Goal: Information Seeking & Learning: Learn about a topic

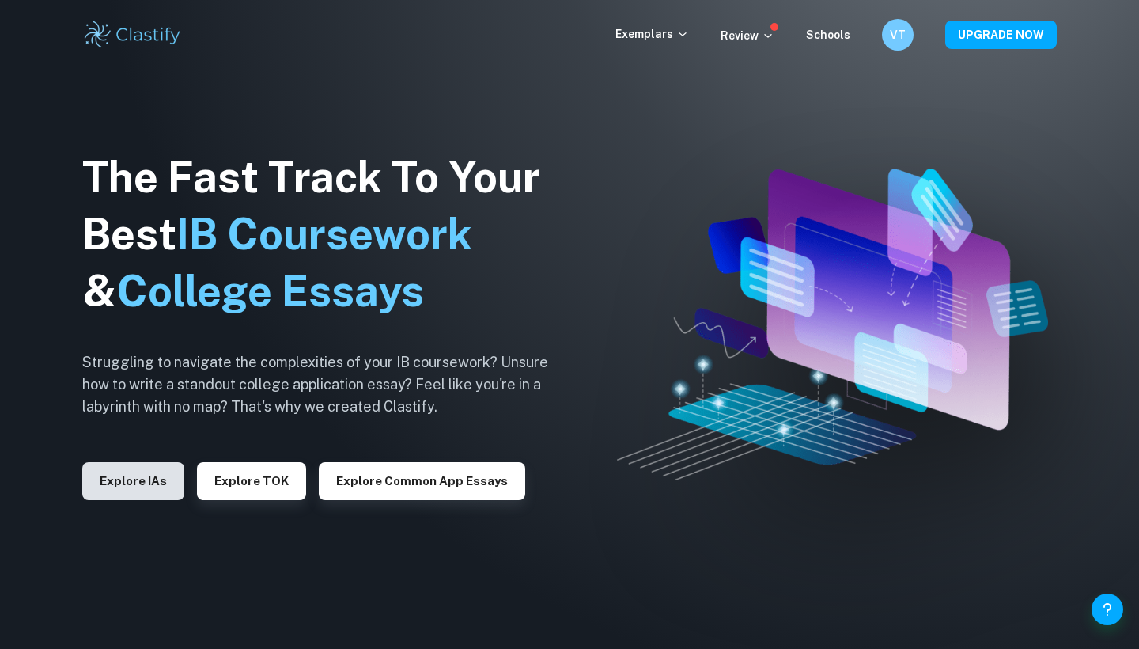
click at [138, 487] on button "Explore IAs" at bounding box center [133, 481] width 102 height 38
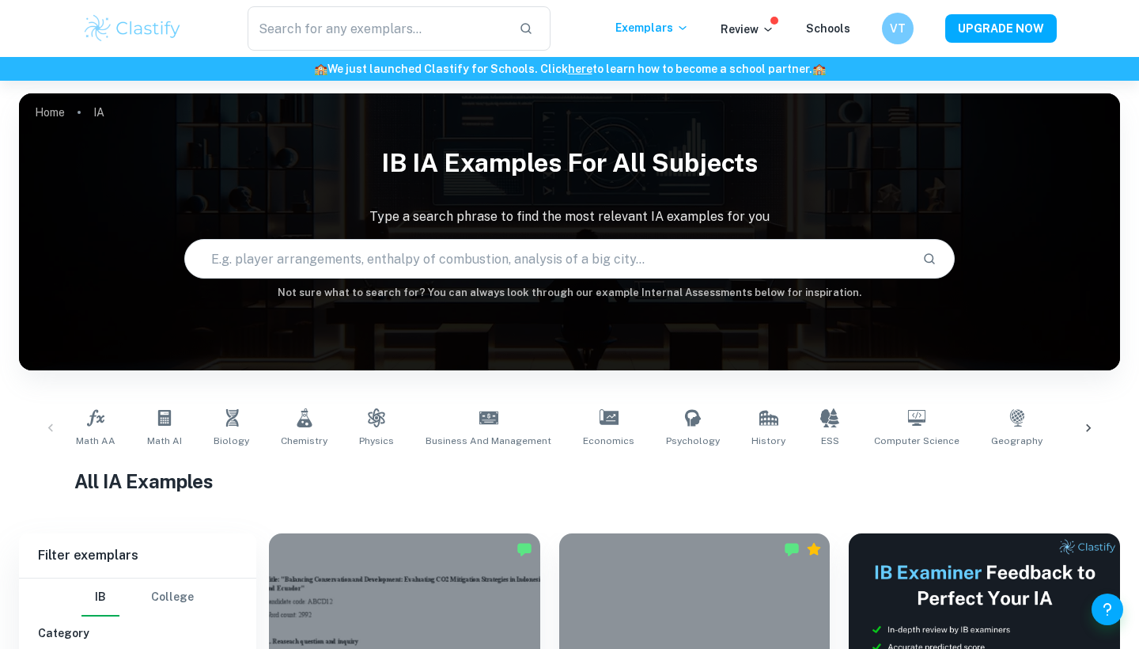
scroll to position [554, 0]
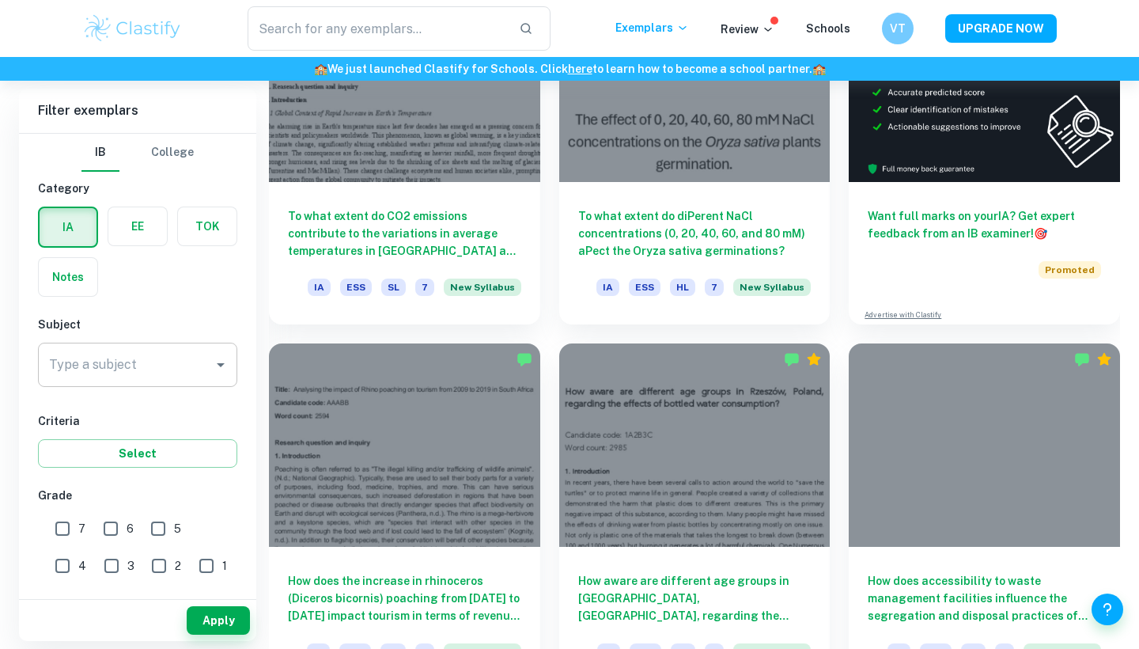
click at [112, 374] on input "Type a subject" at bounding box center [125, 365] width 161 height 30
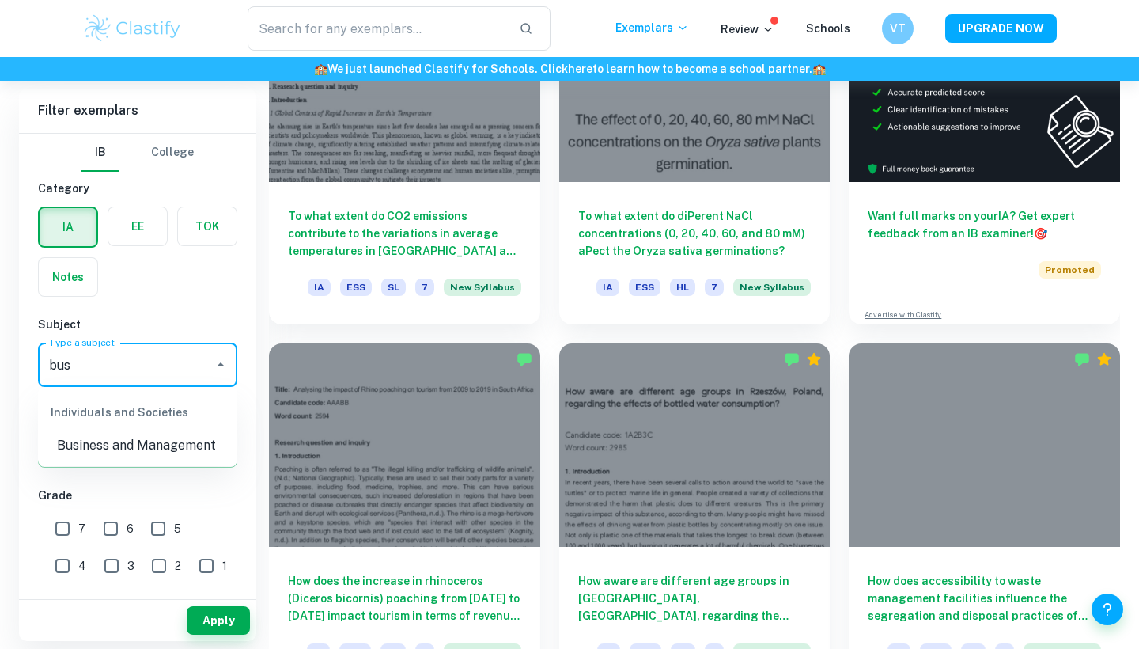
click at [185, 436] on li "Business and Management" at bounding box center [137, 445] width 199 height 28
type input "Business and Management"
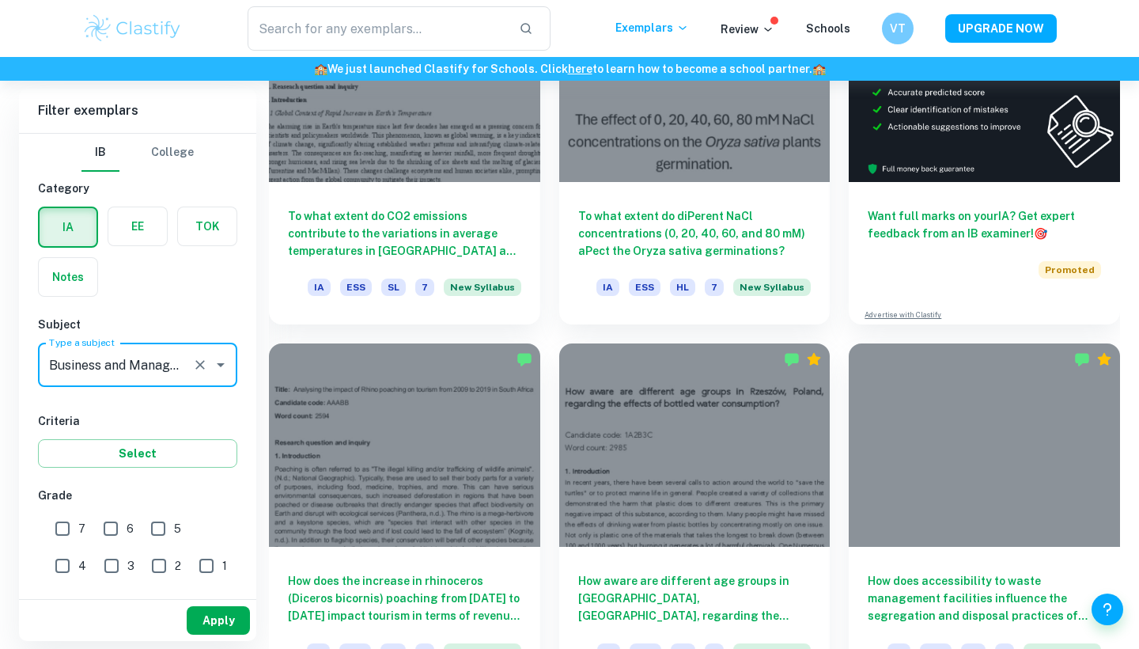
click at [206, 631] on button "Apply" at bounding box center [218, 620] width 63 height 28
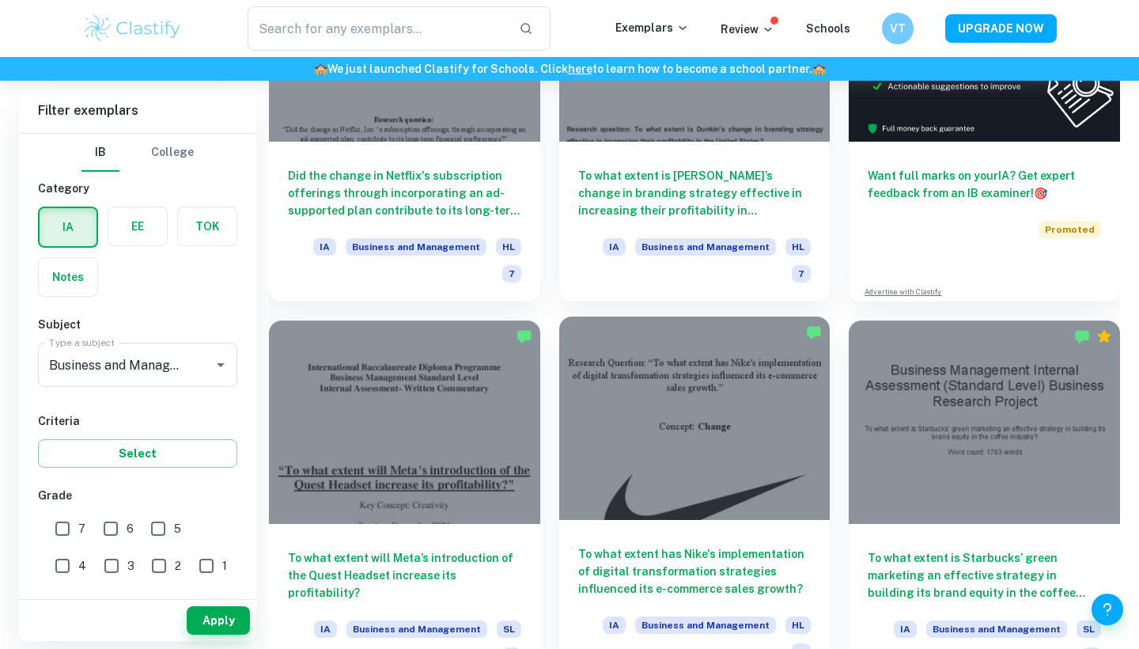
scroll to position [595, 0]
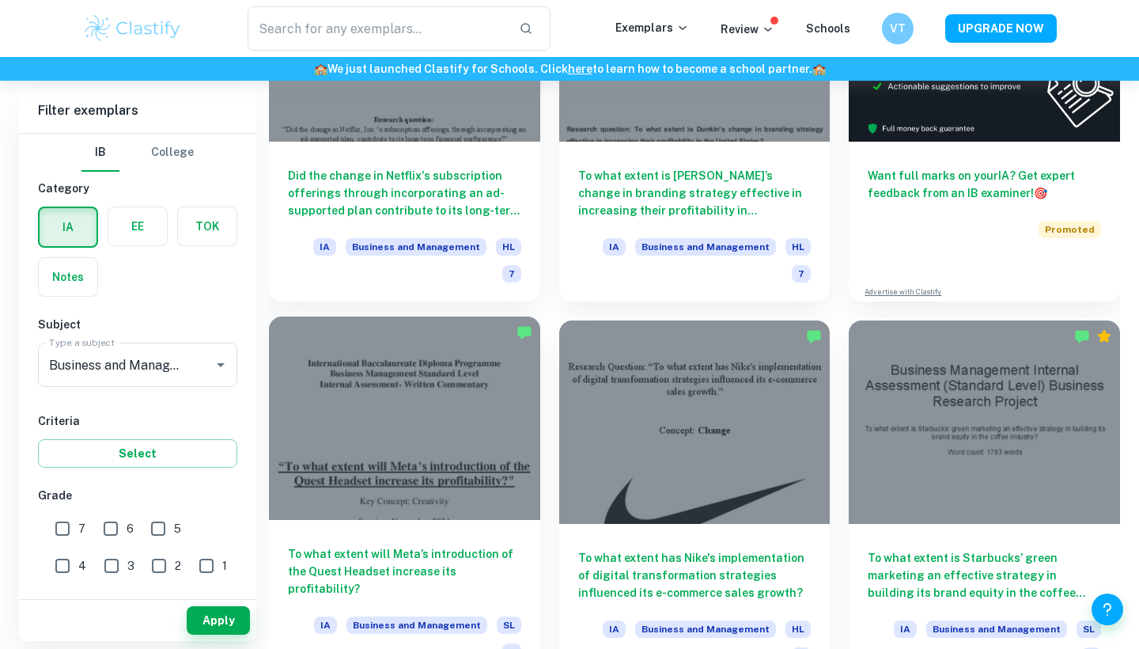
click at [437, 378] on div at bounding box center [404, 417] width 271 height 203
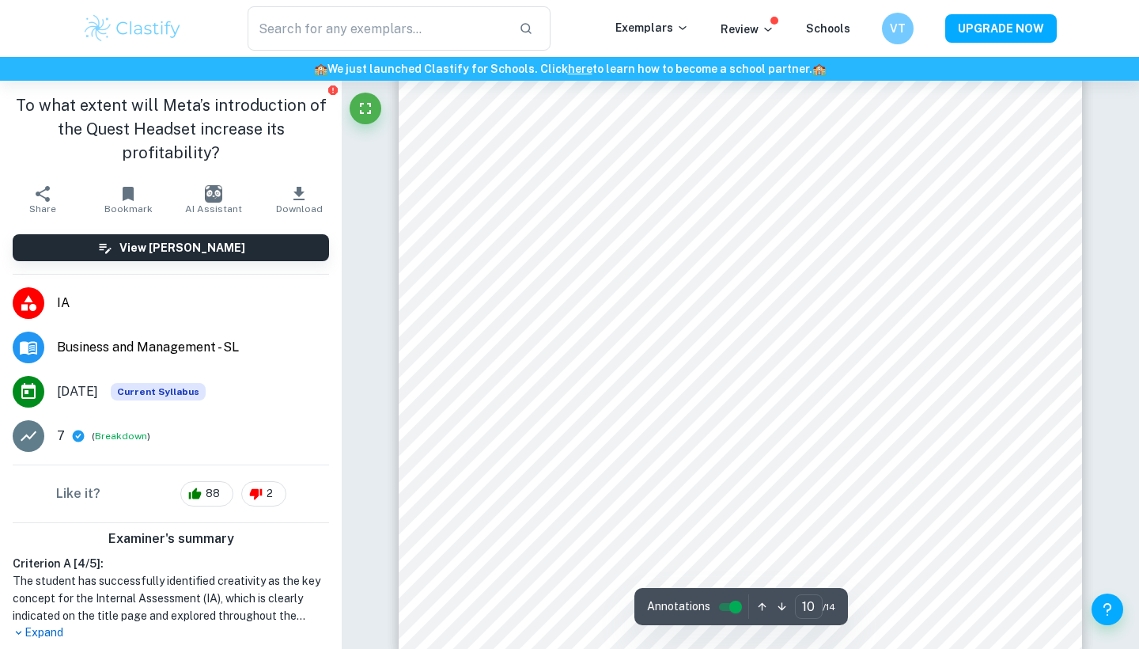
scroll to position [8745, 0]
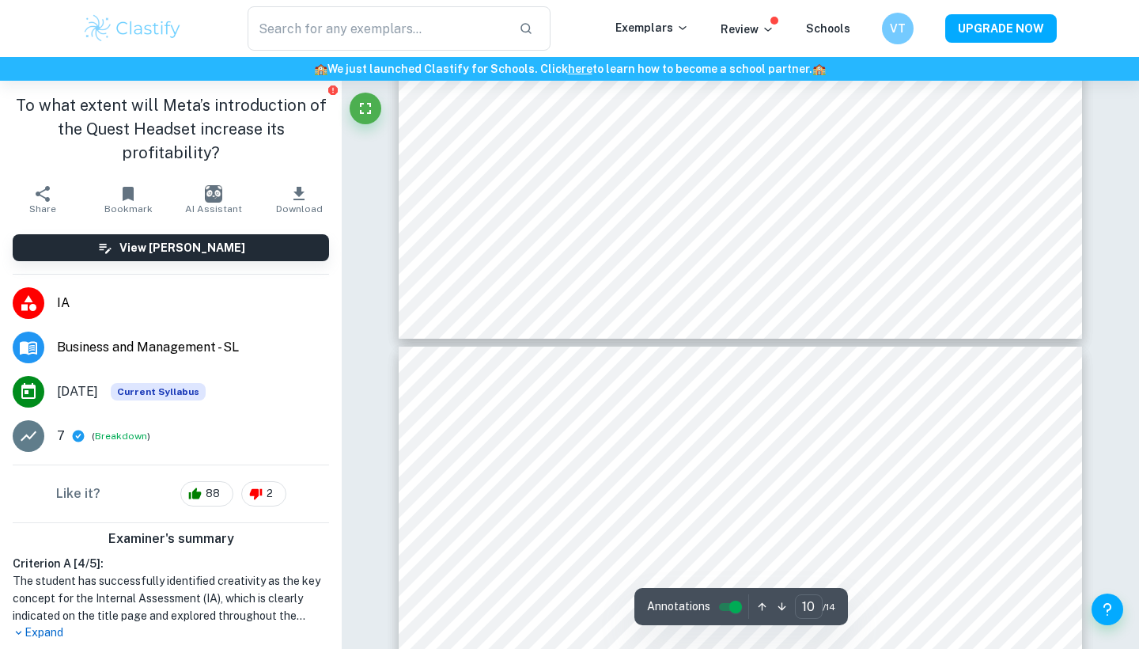
type input "9"
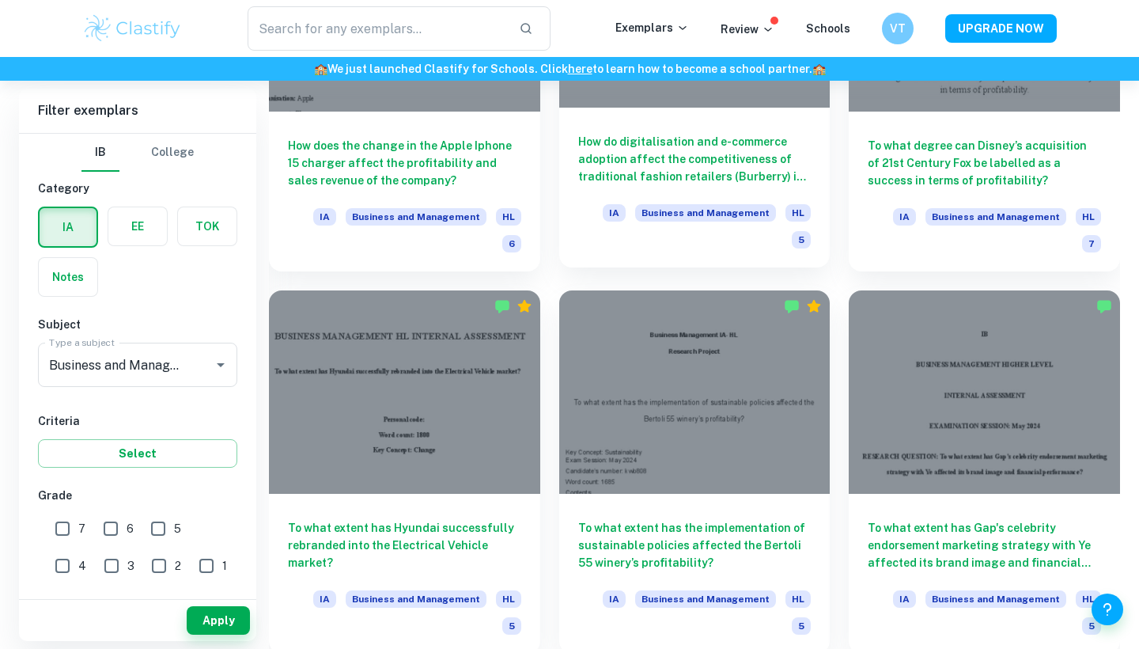
scroll to position [1773, 0]
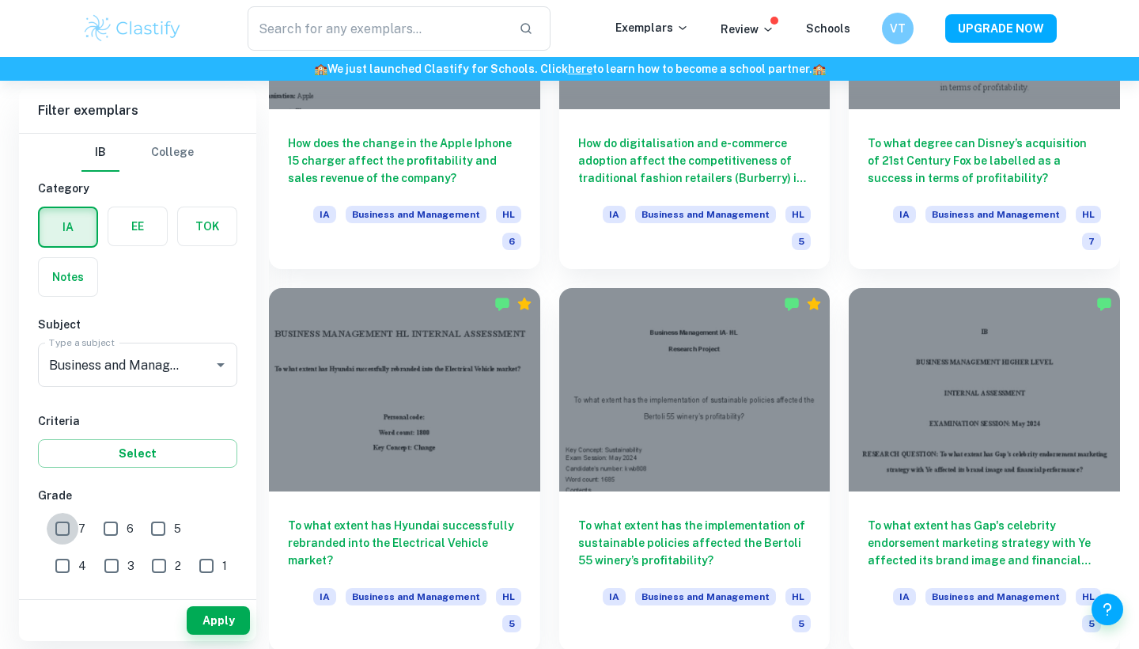
click at [59, 527] on input "7" at bounding box center [63, 529] width 32 height 32
checkbox input "true"
click at [218, 623] on button "Apply" at bounding box center [218, 620] width 63 height 28
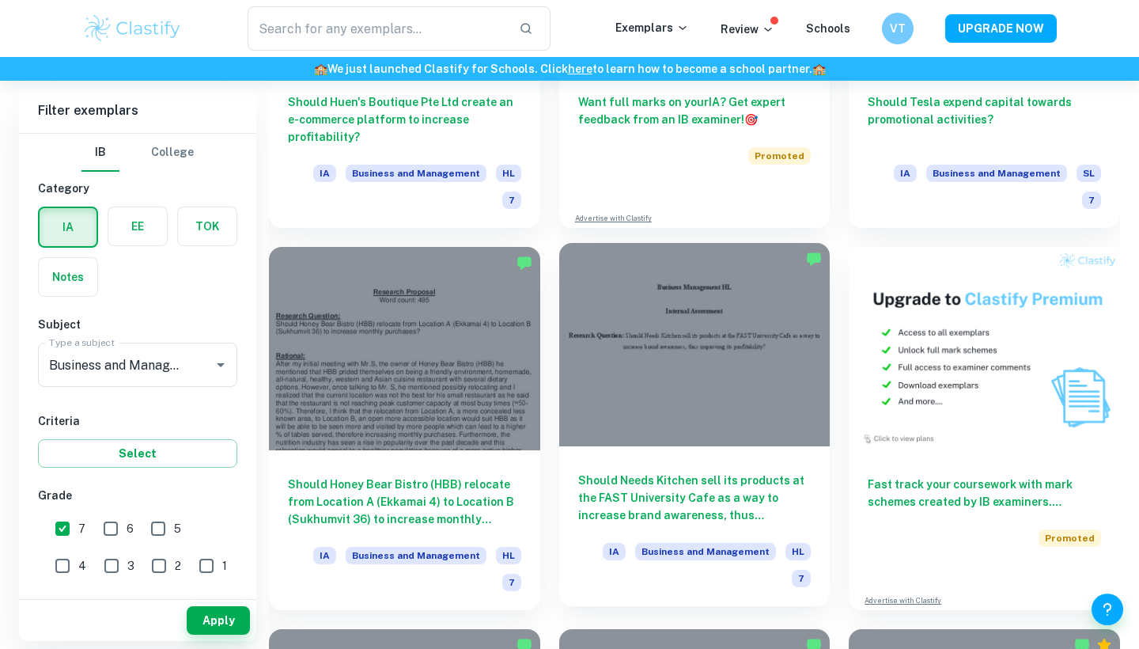
scroll to position [4770, 0]
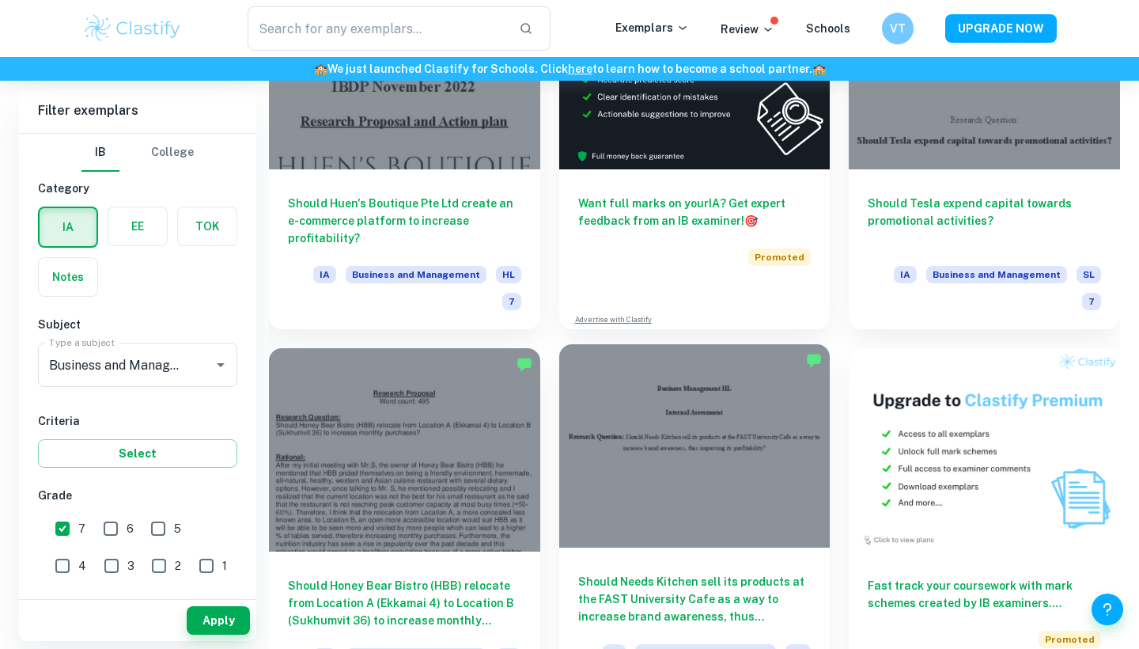
click at [704, 344] on div at bounding box center [694, 445] width 271 height 203
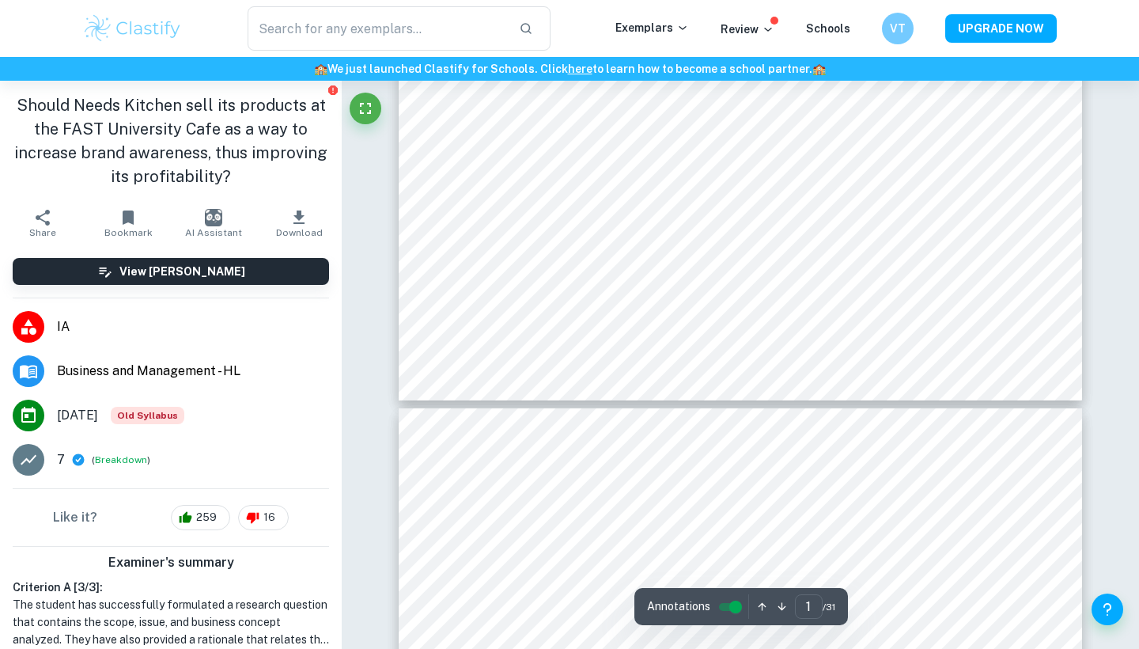
type input "2"
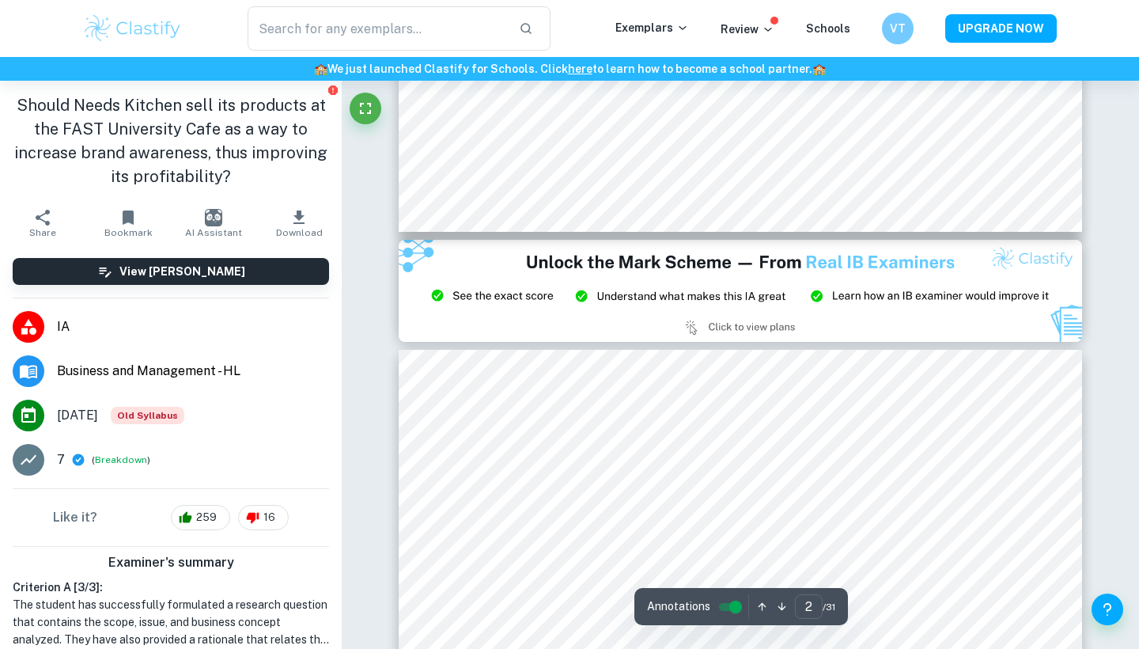
scroll to position [1750, 0]
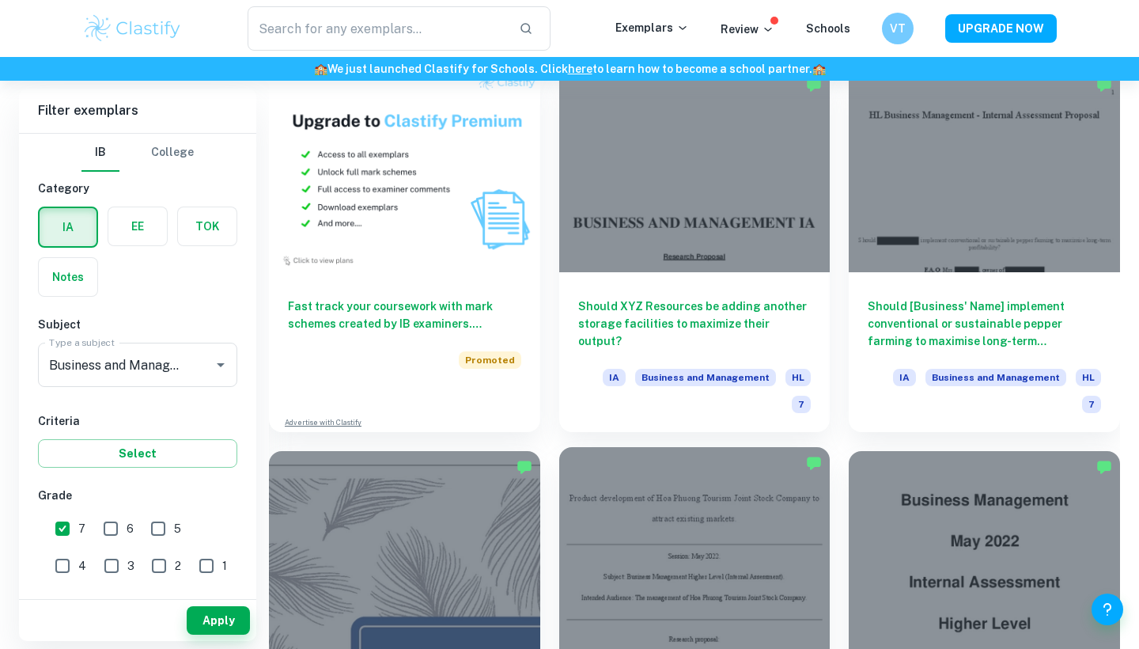
scroll to position [7321, 0]
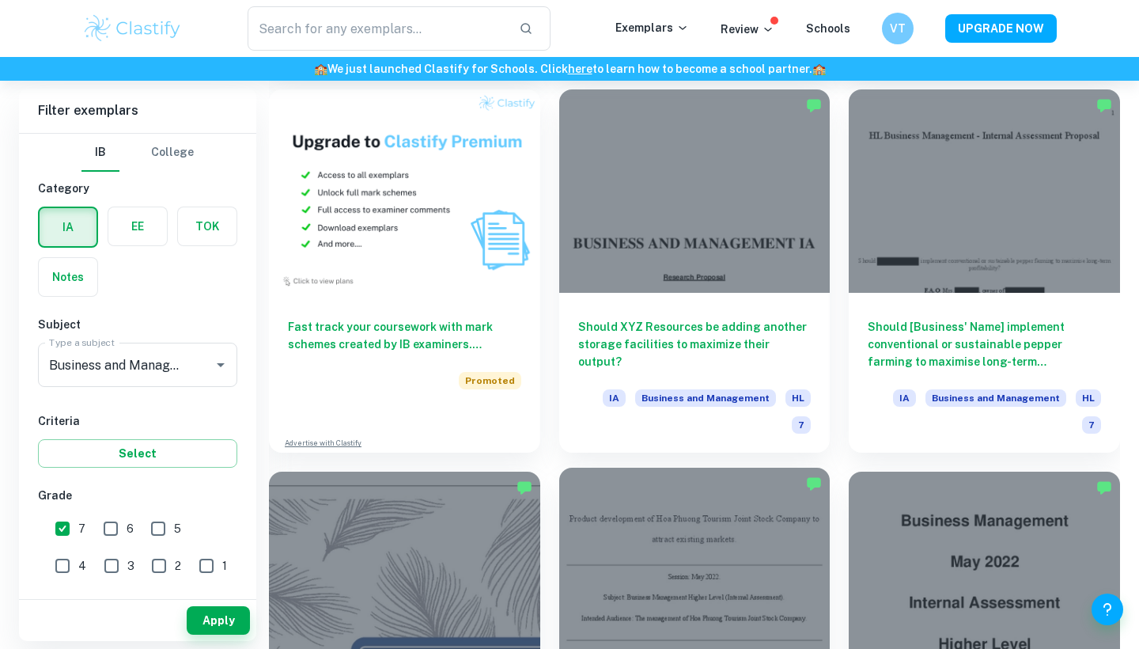
click at [641, 467] on div at bounding box center [694, 568] width 271 height 203
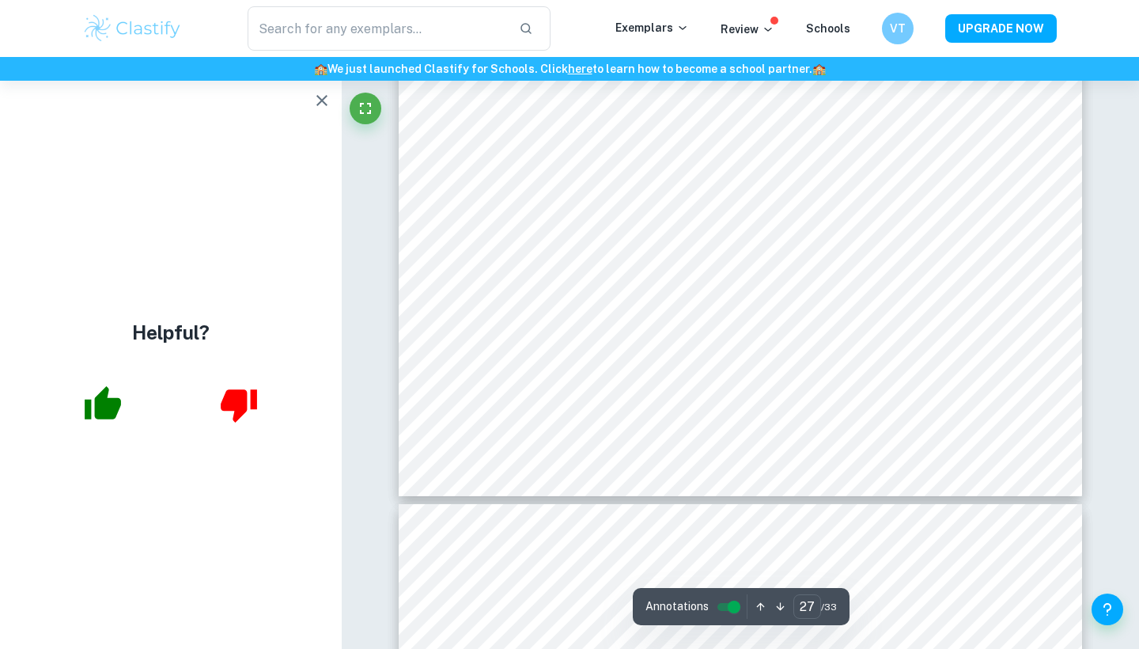
scroll to position [24182, 0]
click at [324, 97] on icon "button" at bounding box center [321, 100] width 19 height 19
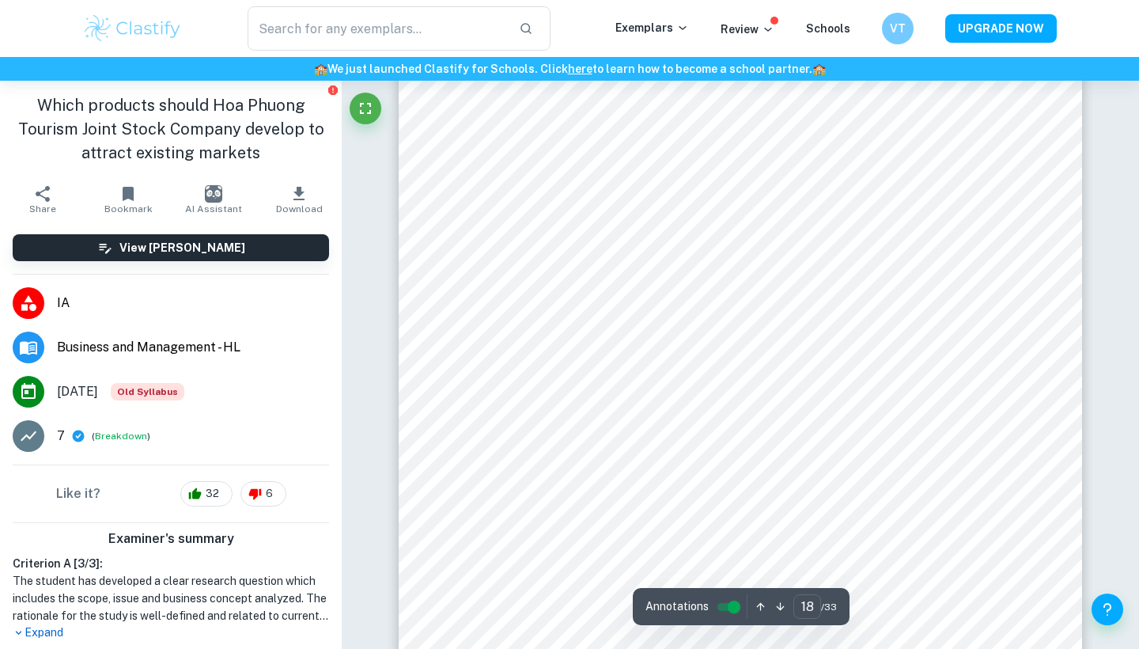
scroll to position [15205, 1]
type input "1"
